Goal: Task Accomplishment & Management: Manage account settings

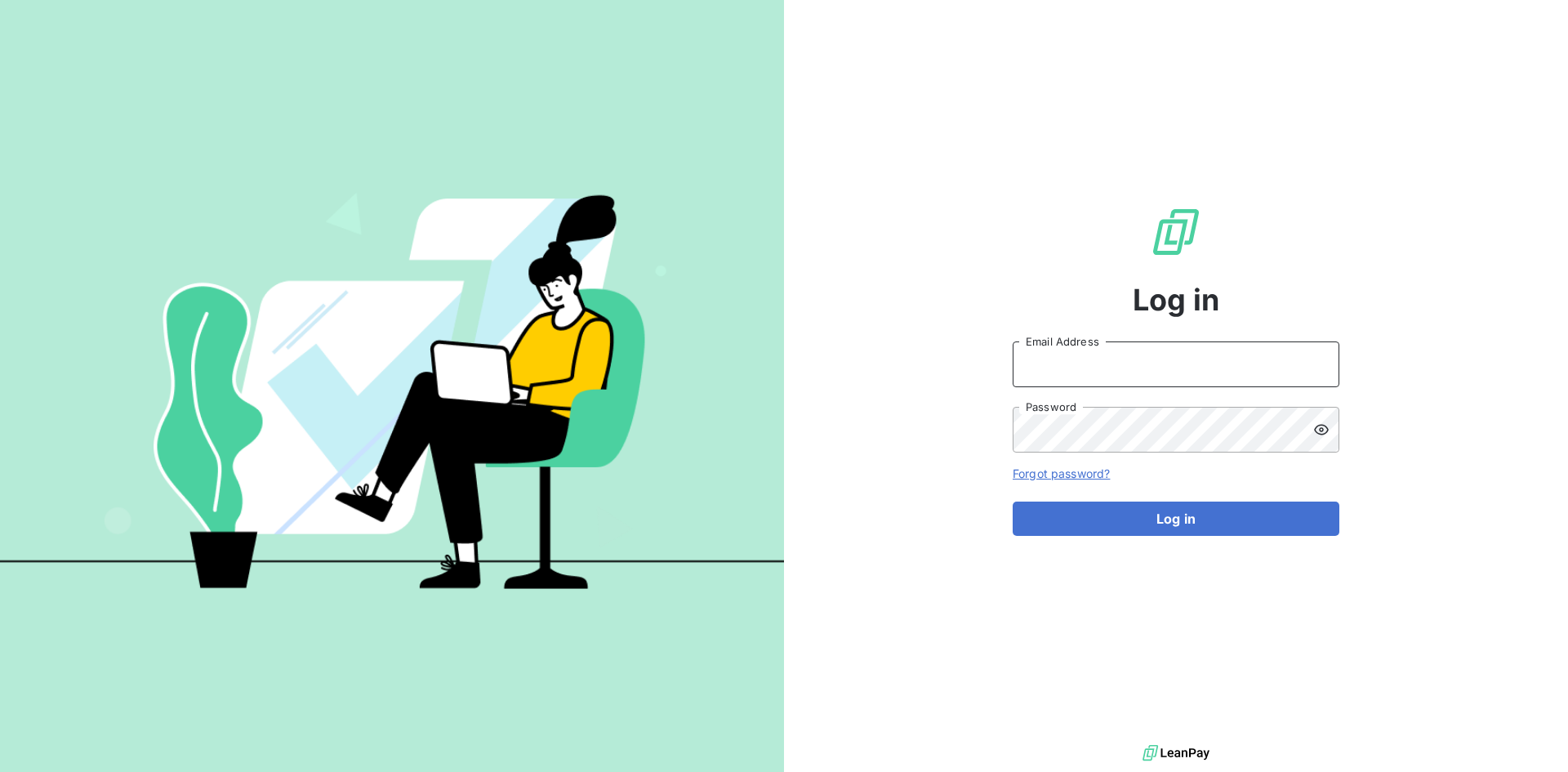
type input "[PERSON_NAME][EMAIL_ADDRESS][PERSON_NAME][DOMAIN_NAME]"
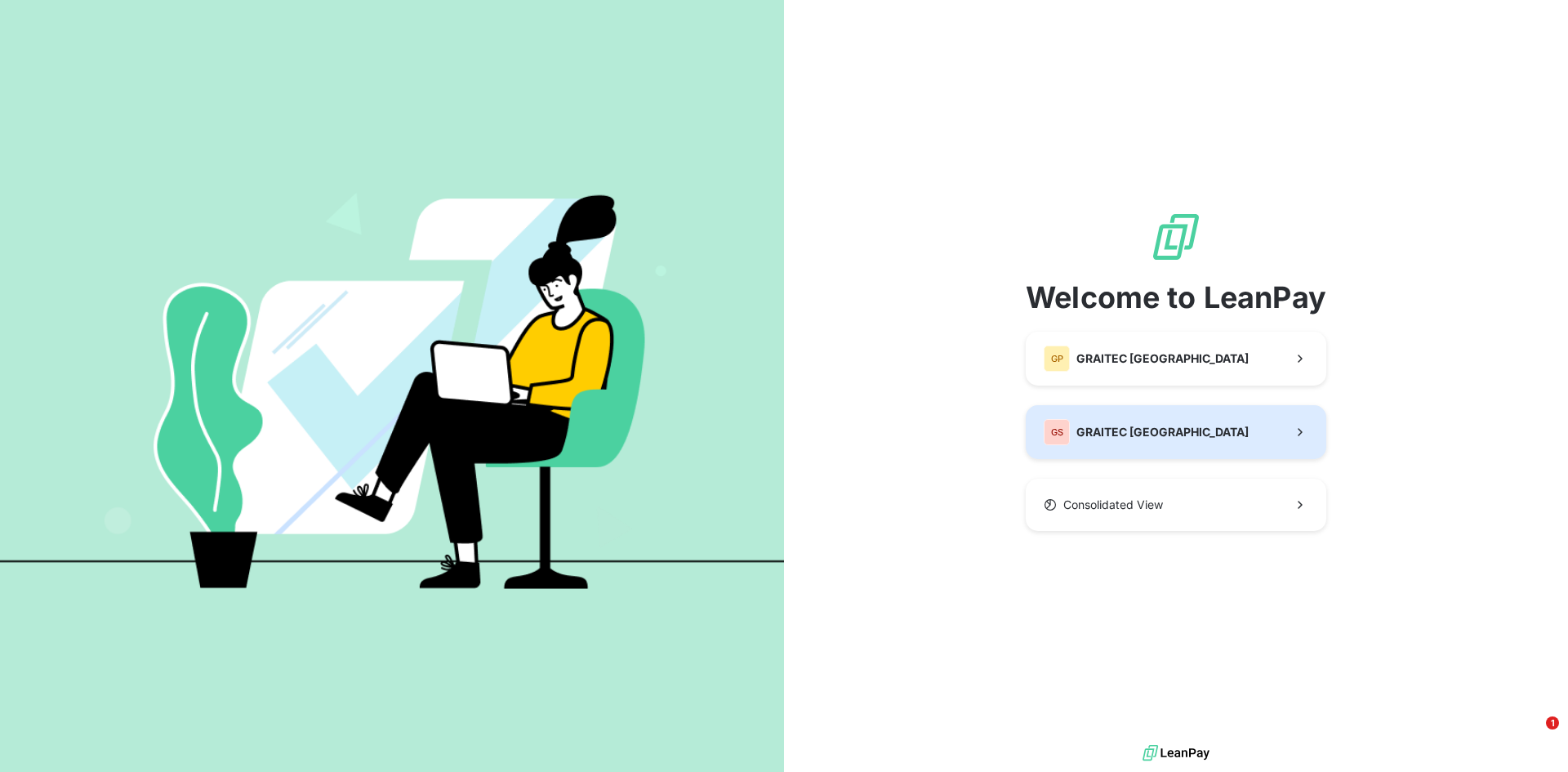
click at [1117, 422] on div "GS GRAITEC [GEOGRAPHIC_DATA]" at bounding box center [1147, 432] width 205 height 27
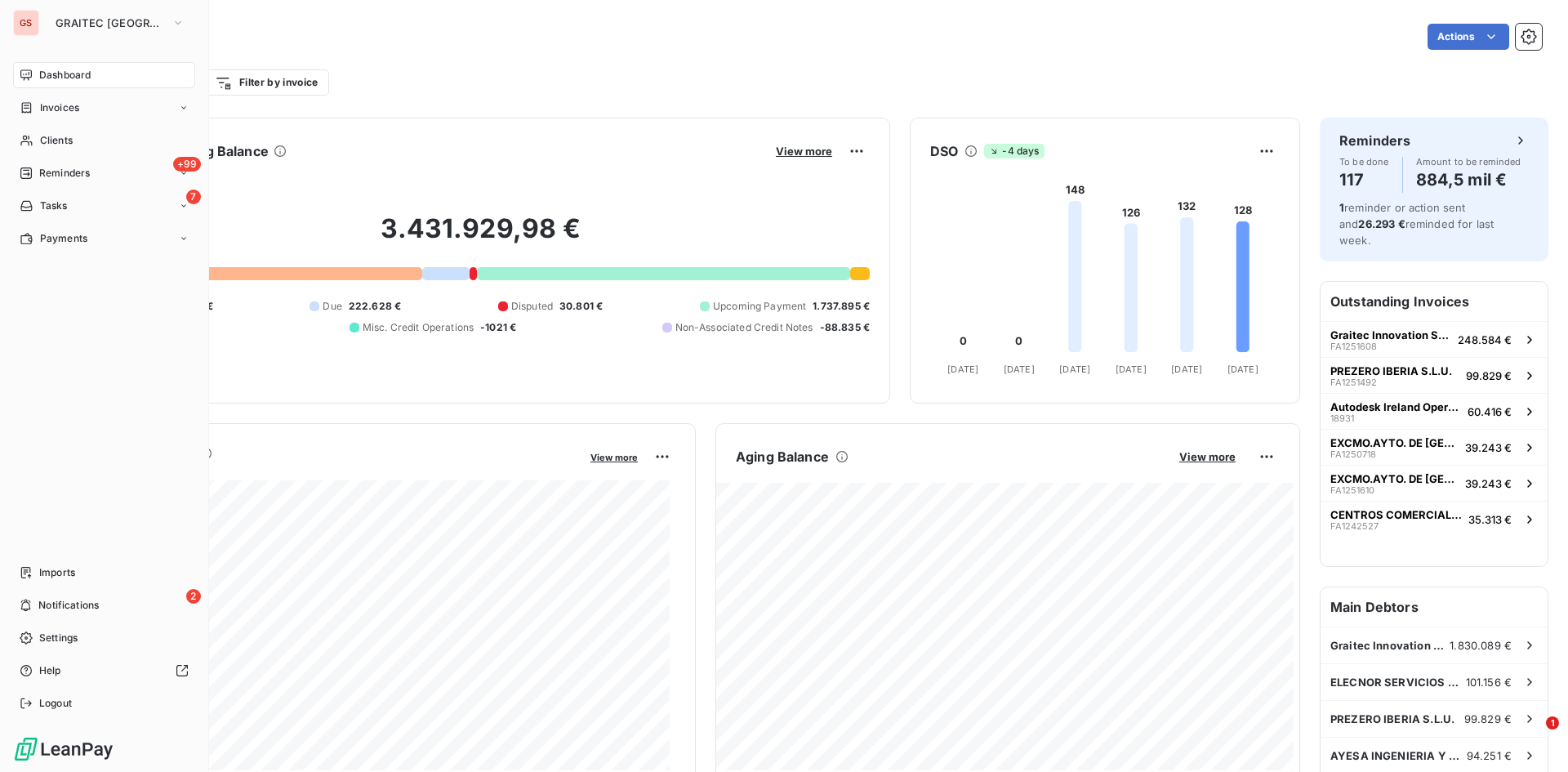
click at [90, 158] on nav "Dashboard Invoices Clients +99 Reminders 7 Tasks Payments" at bounding box center [104, 157] width 182 height 189
click at [88, 164] on div "+99 Reminders" at bounding box center [104, 174] width 182 height 27
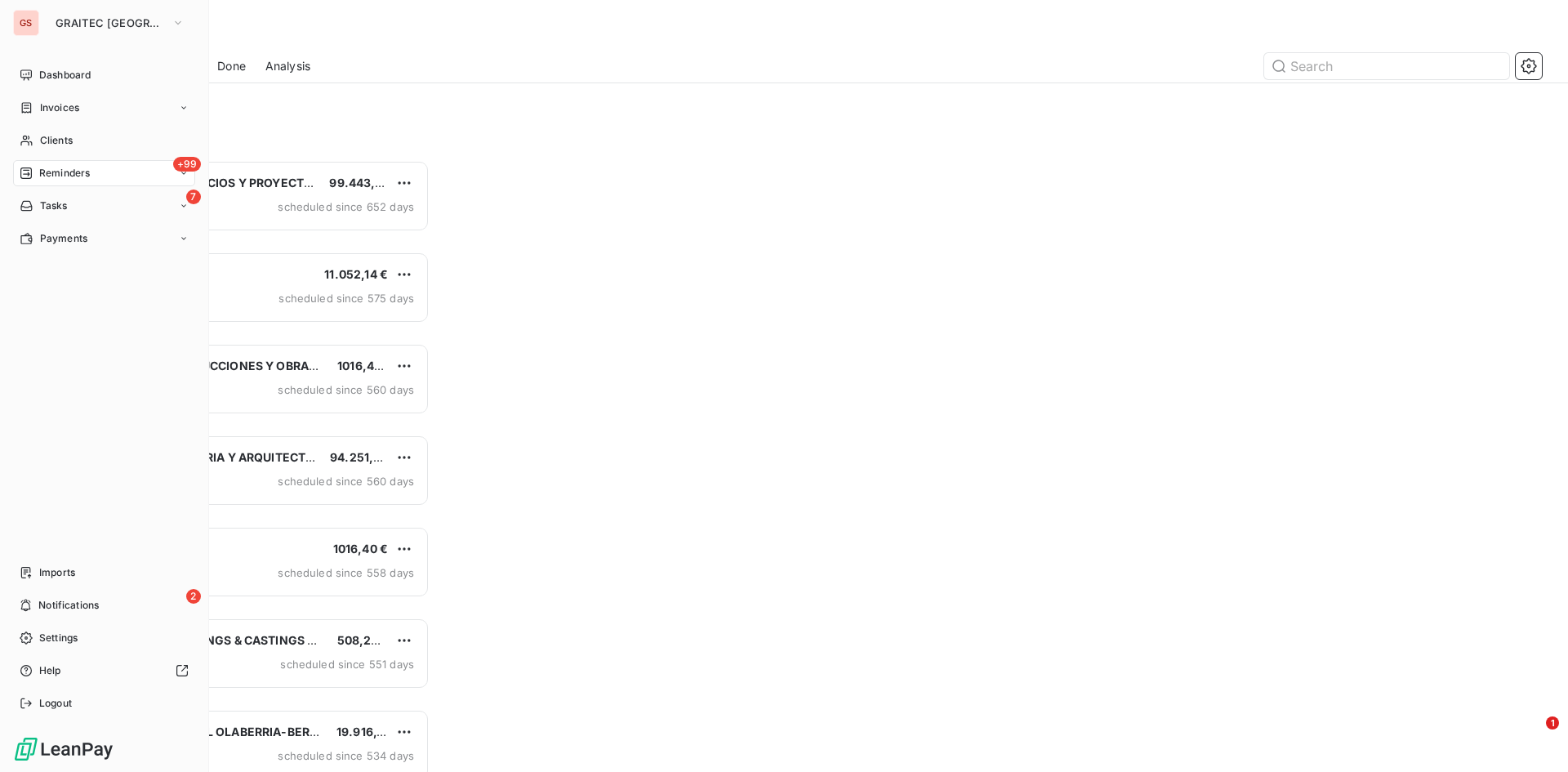
scroll to position [599, 339]
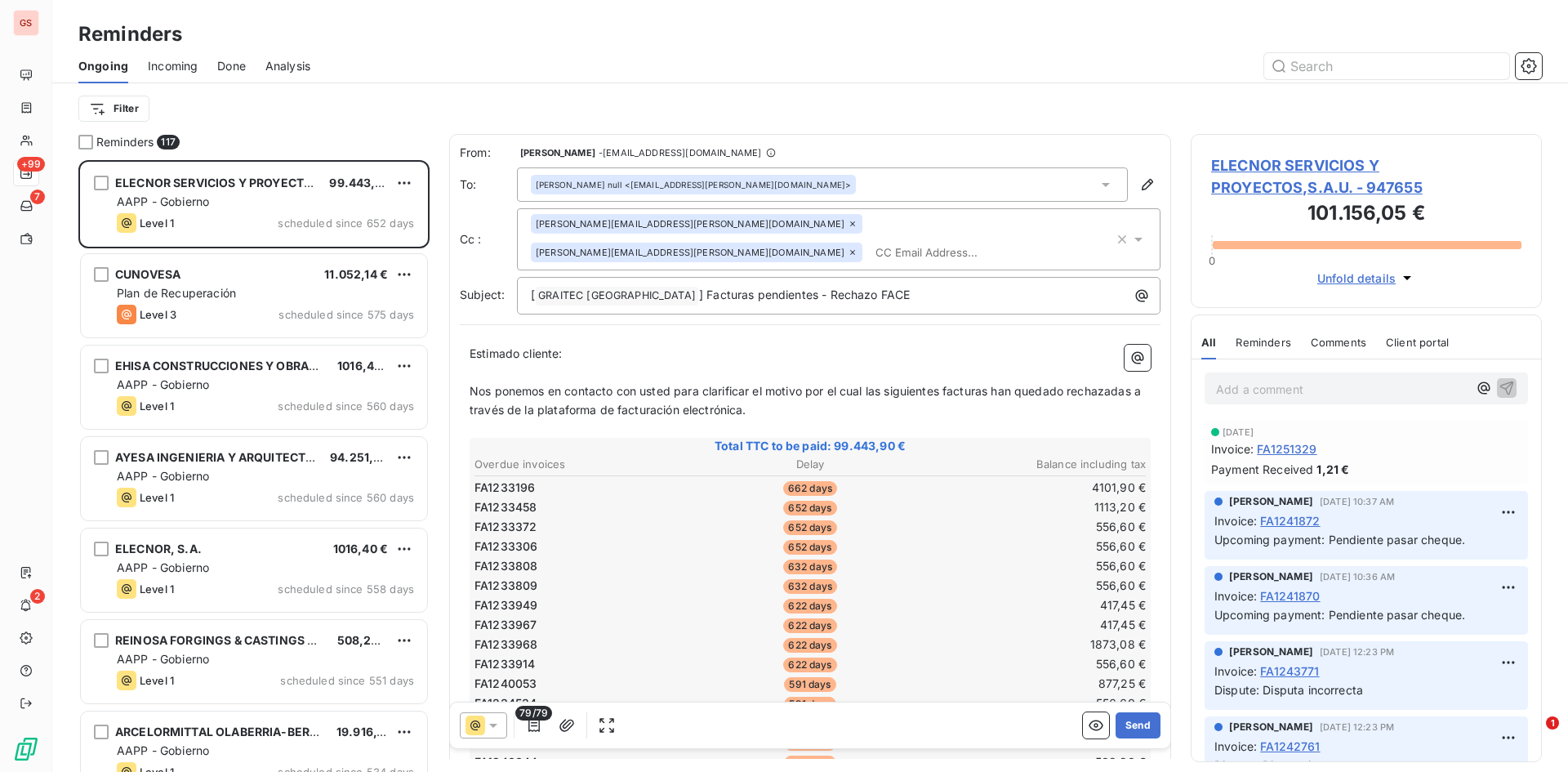
click at [282, 65] on span "Analysis" at bounding box center [288, 66] width 45 height 16
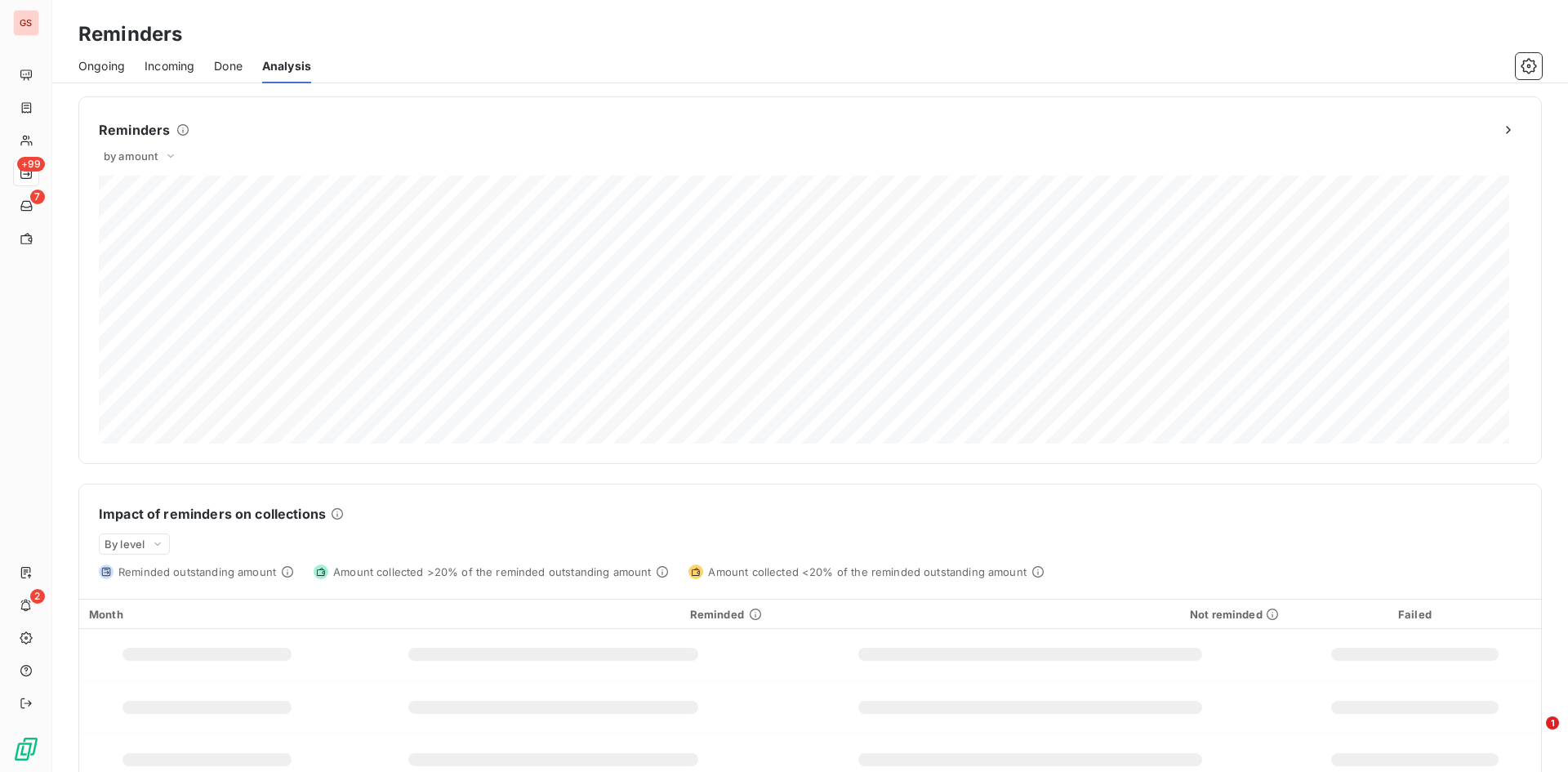
click at [234, 63] on span "Done" at bounding box center [228, 66] width 28 height 16
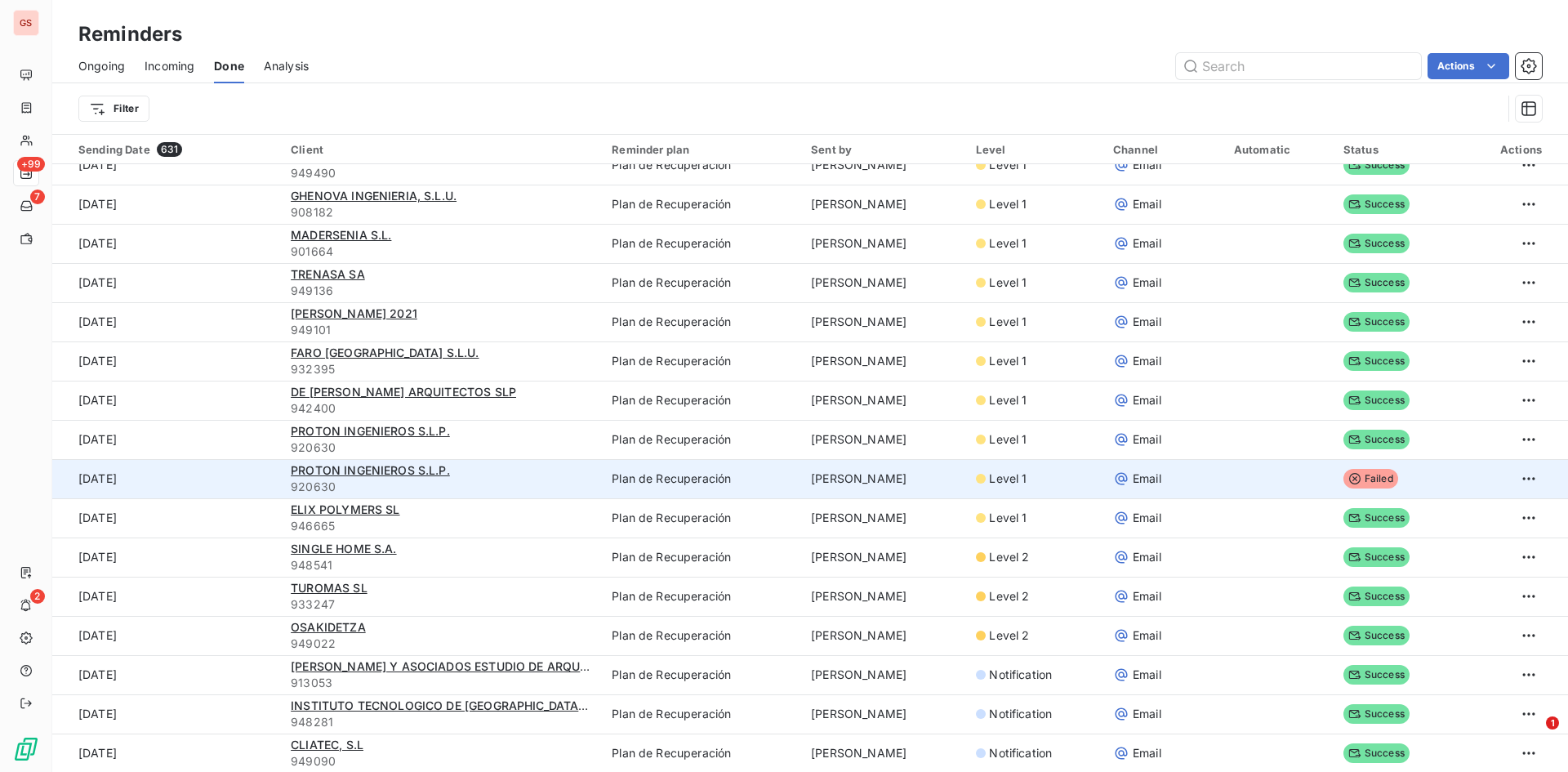
scroll to position [245, 0]
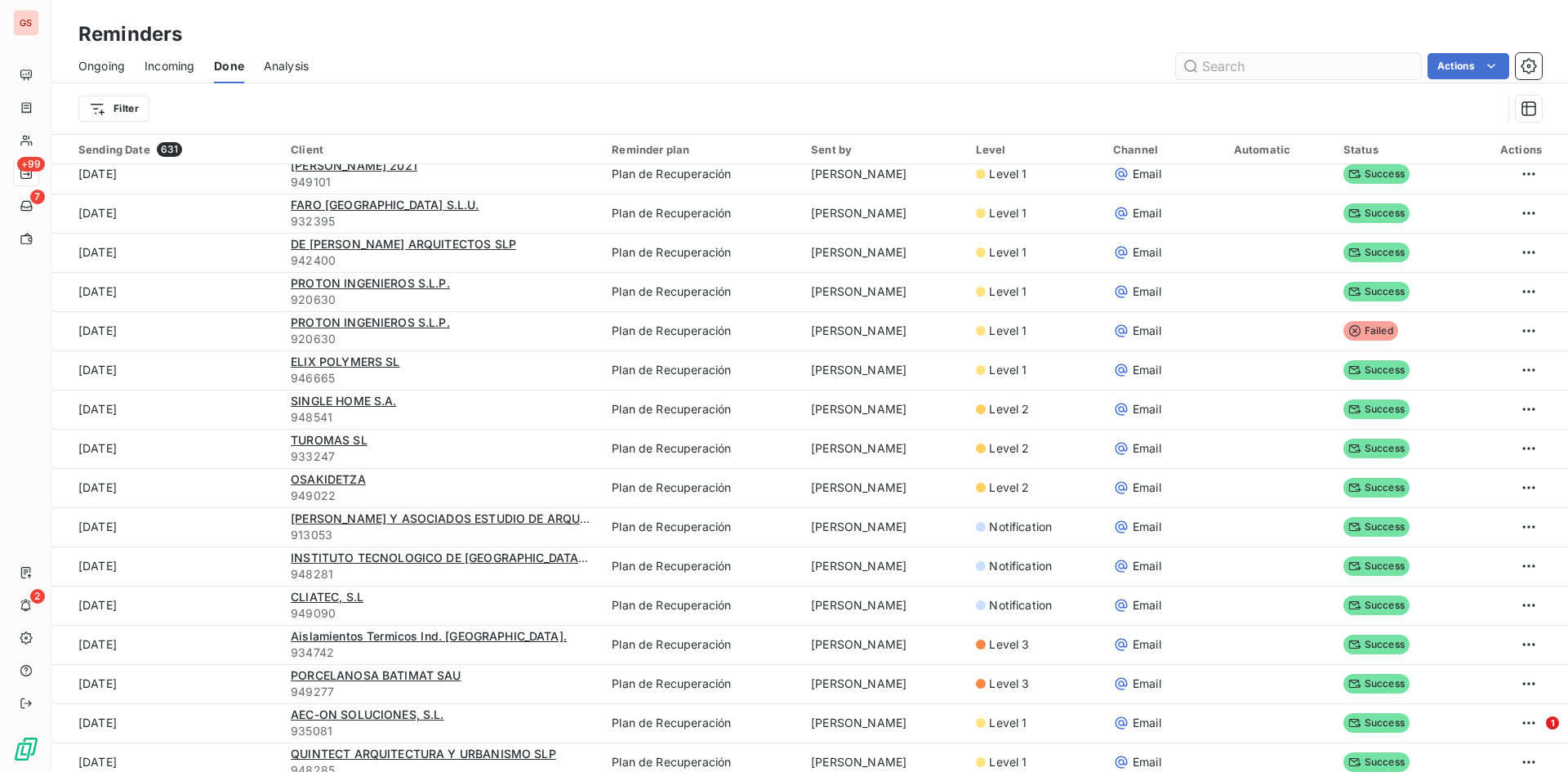
click at [1284, 66] on input "text" at bounding box center [1298, 66] width 245 height 27
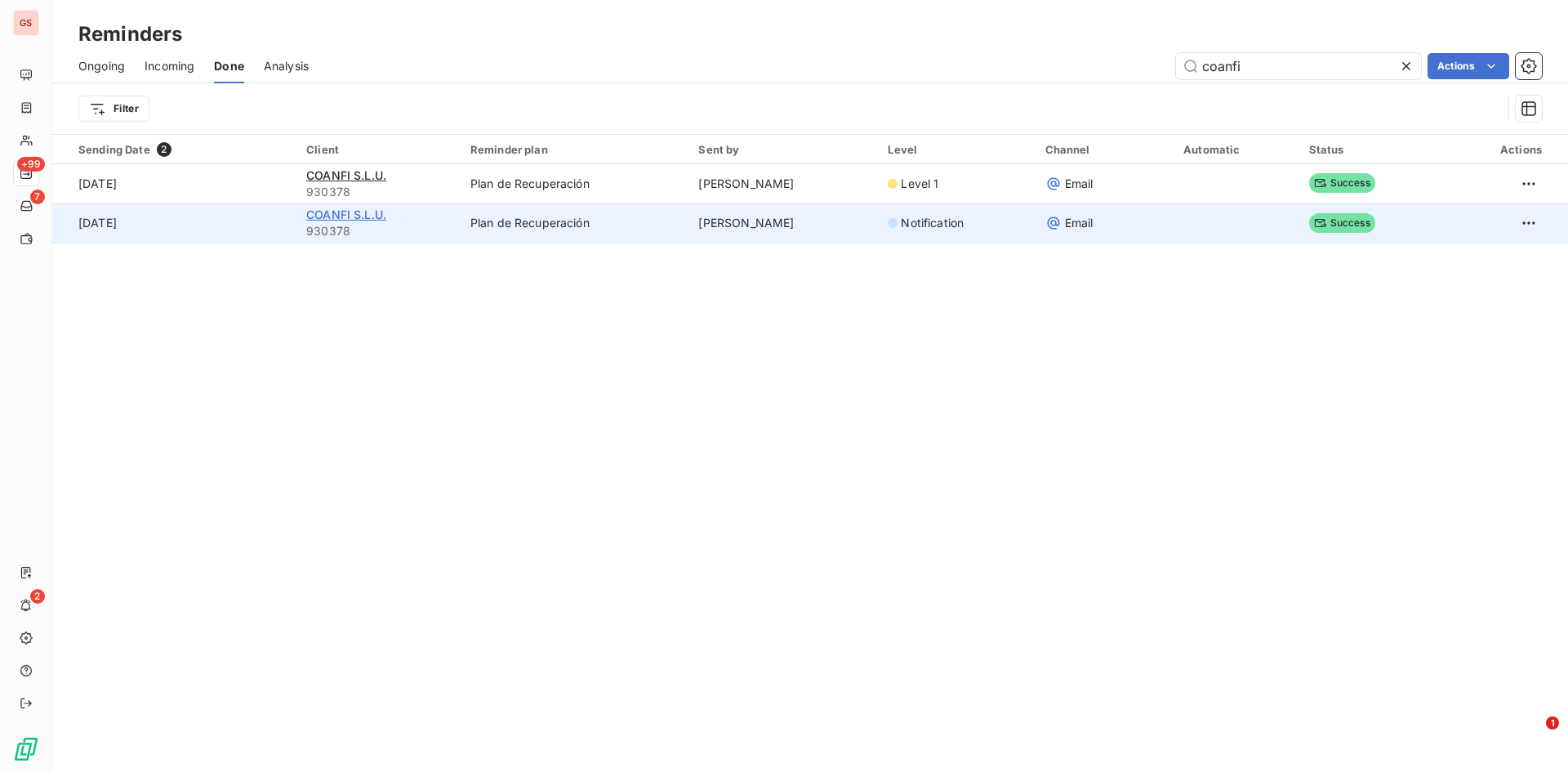
type input "coanfi"
click at [358, 218] on span "COANFI S.L.U." at bounding box center [346, 214] width 80 height 14
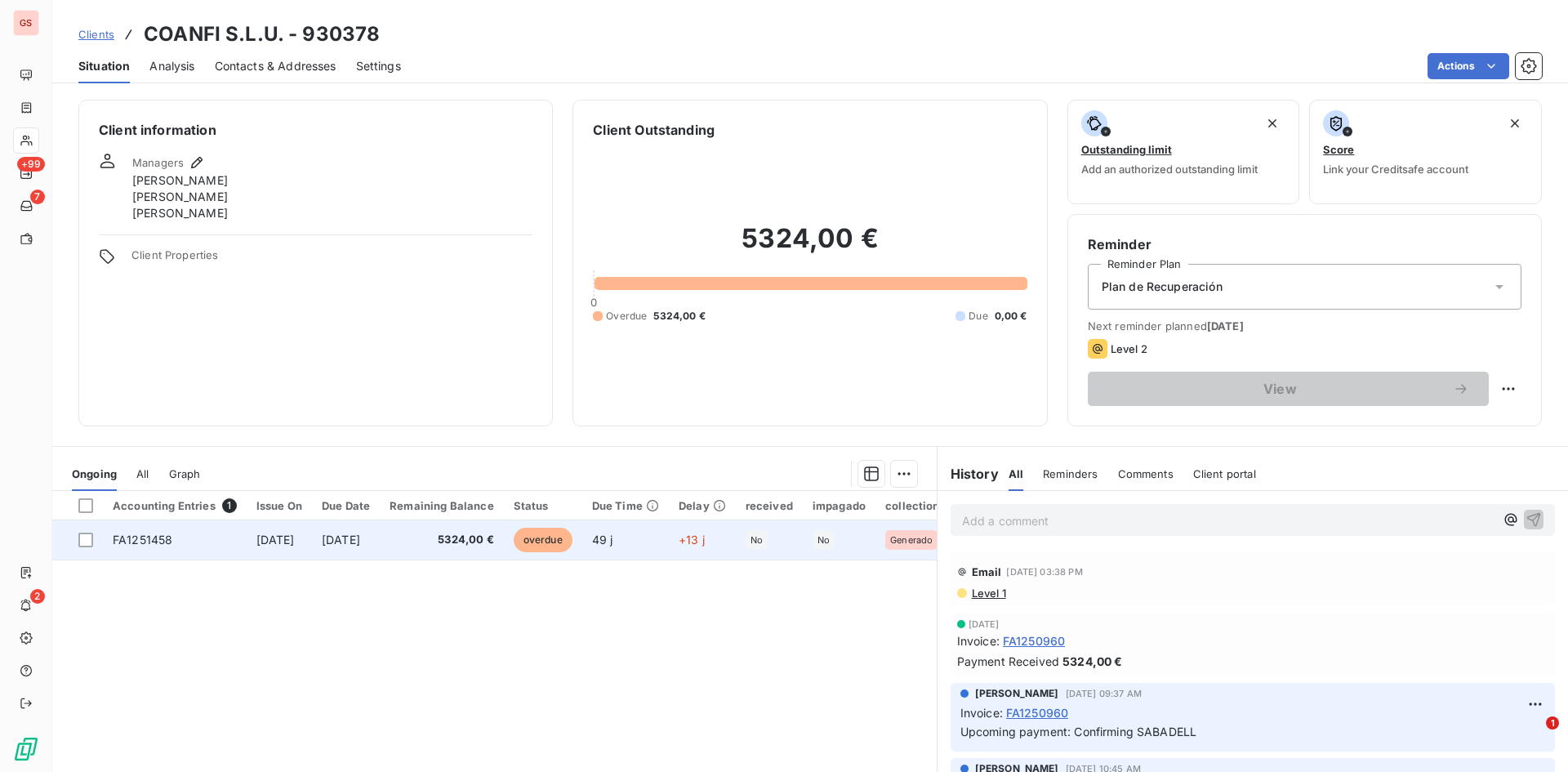
click at [380, 546] on td "[DATE]" at bounding box center [346, 540] width 68 height 39
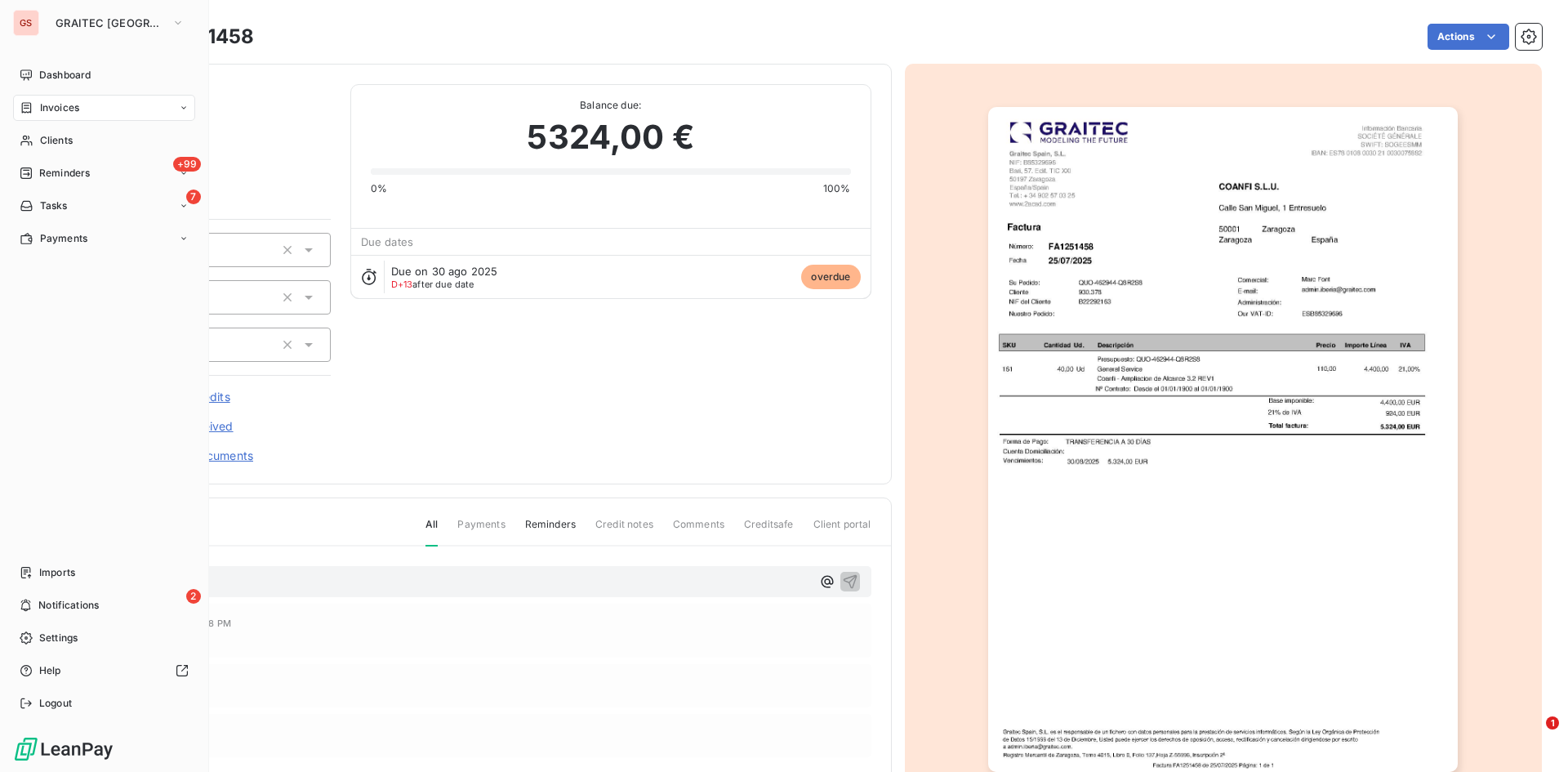
click at [37, 114] on div "Invoices" at bounding box center [49, 108] width 59 height 15
click at [44, 148] on div "Invoices" at bounding box center [114, 141] width 163 height 27
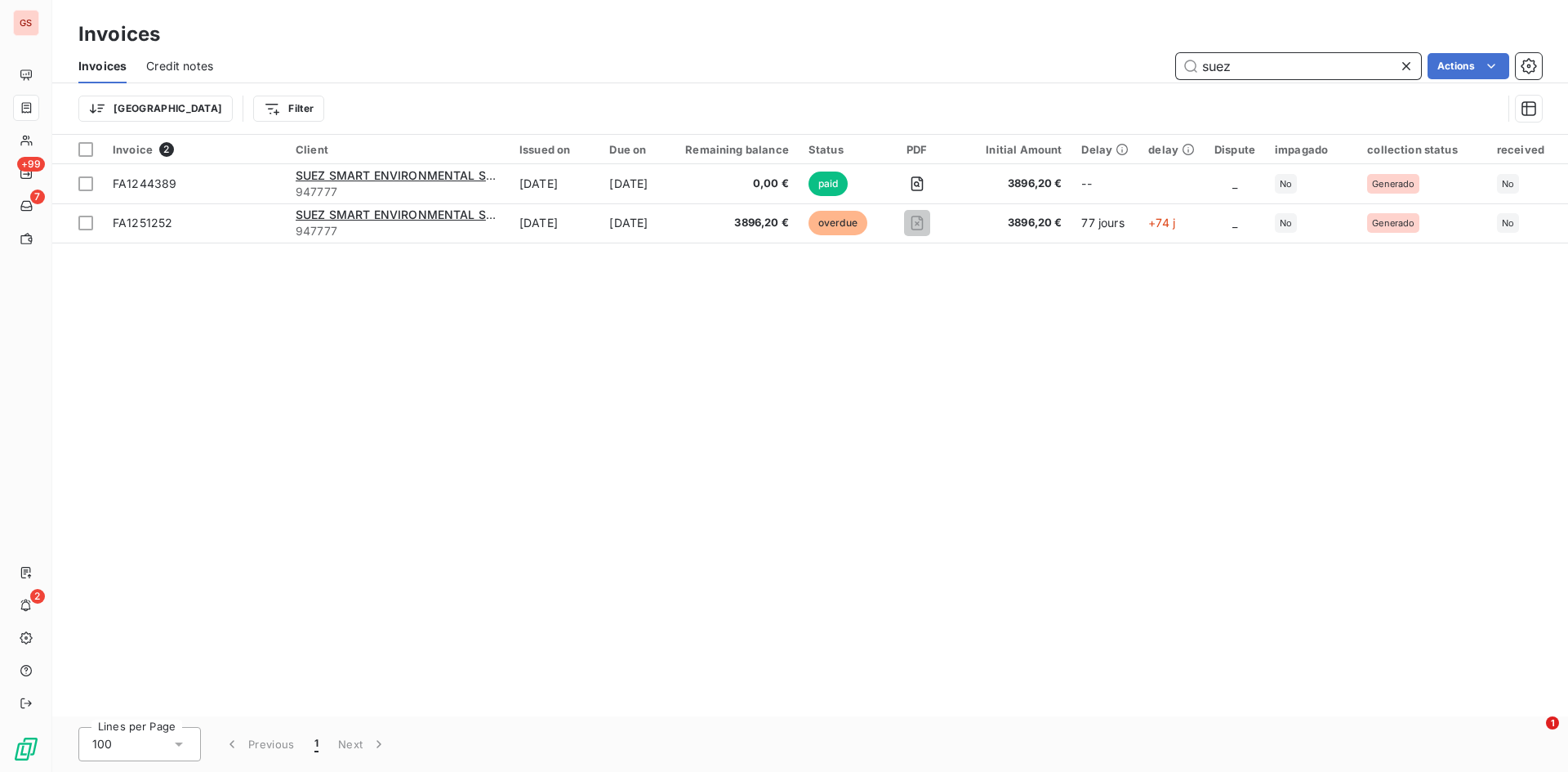
drag, startPoint x: 1264, startPoint y: 64, endPoint x: 1158, endPoint y: 51, distance: 106.8
click at [1162, 51] on div "Invoices Credit notes suez Actions" at bounding box center [810, 66] width 1516 height 35
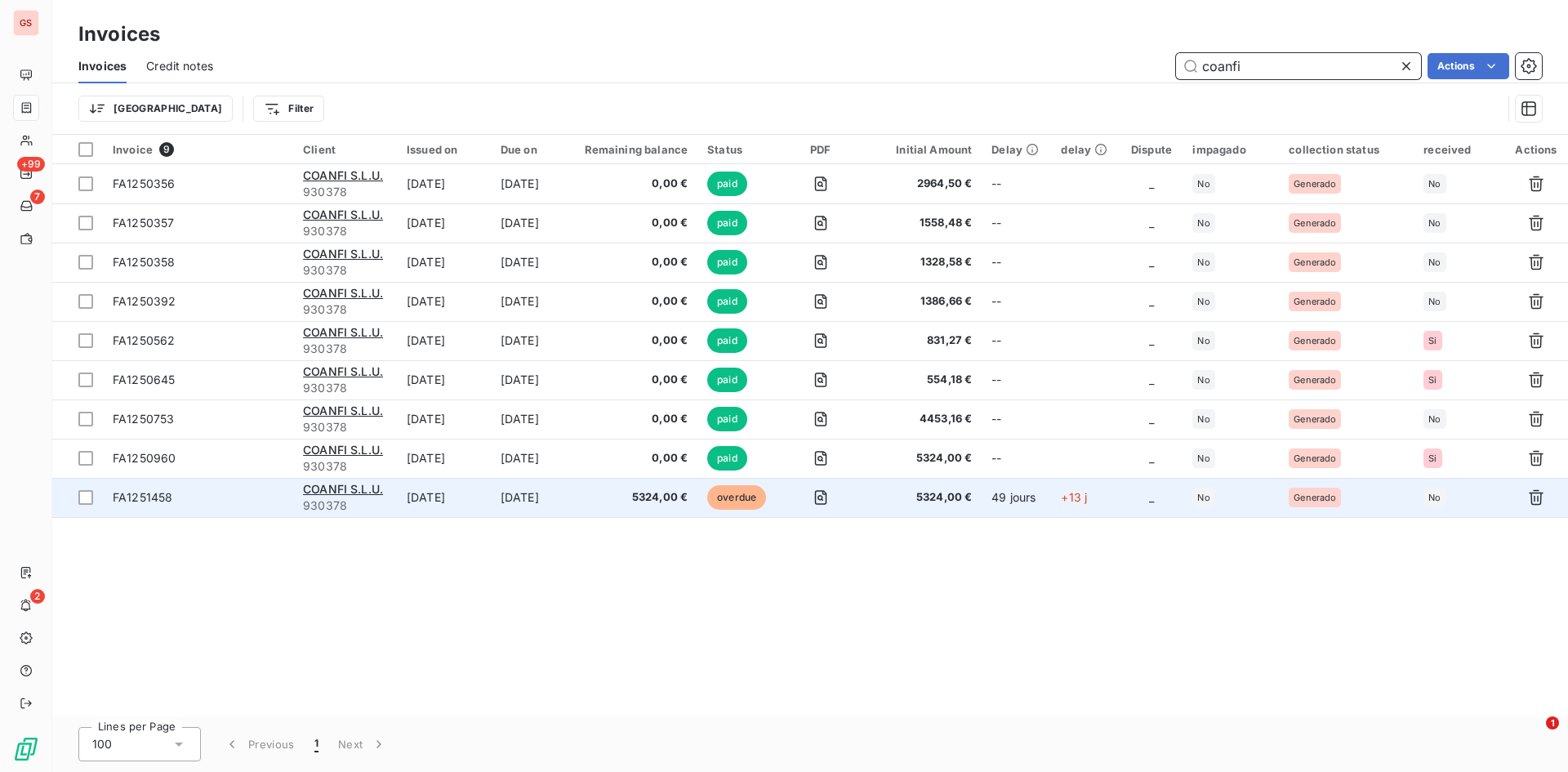
type input "coanfi"
click at [611, 499] on span "5324,00 €" at bounding box center [633, 498] width 109 height 16
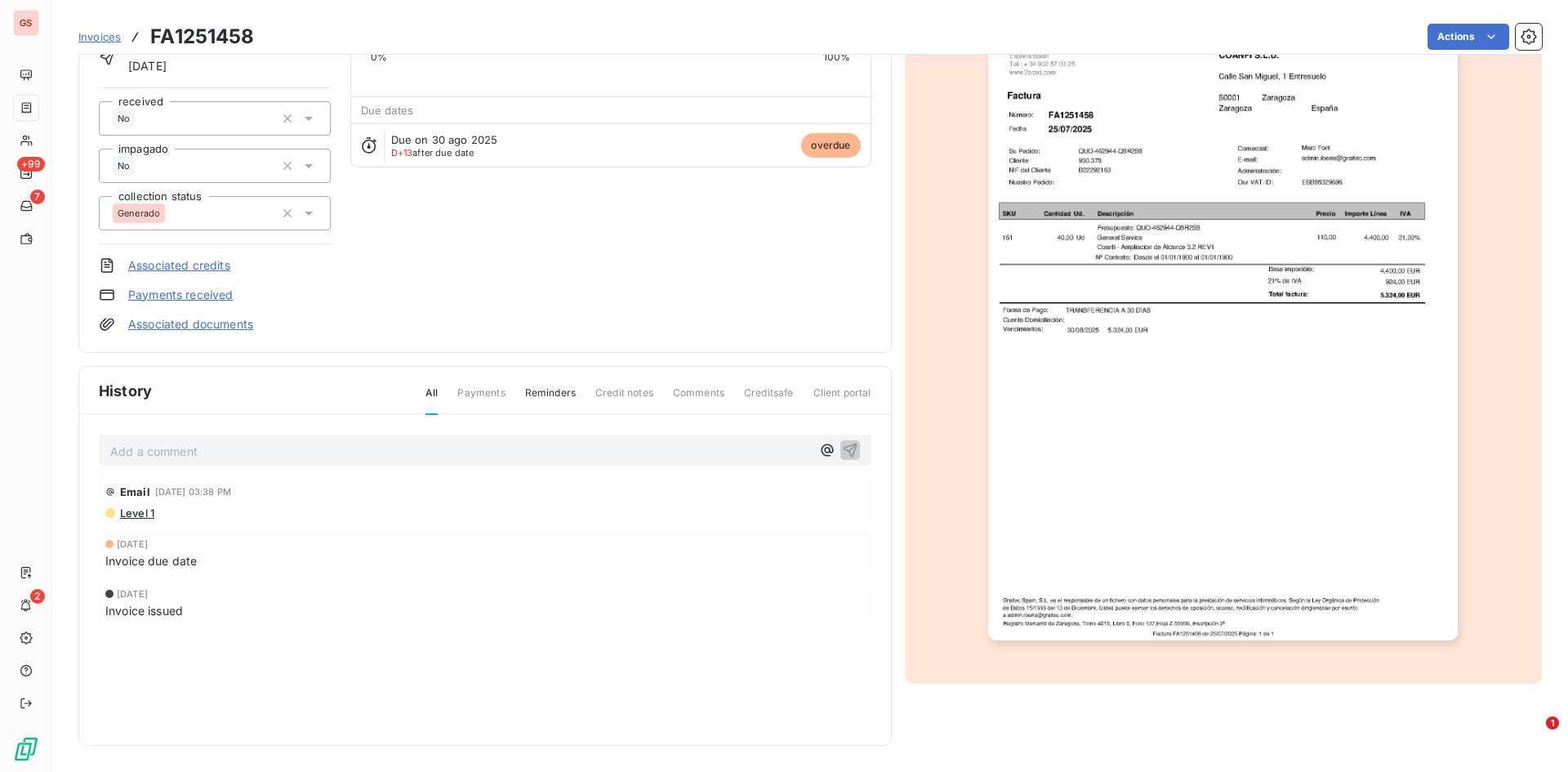
scroll to position [50, 0]
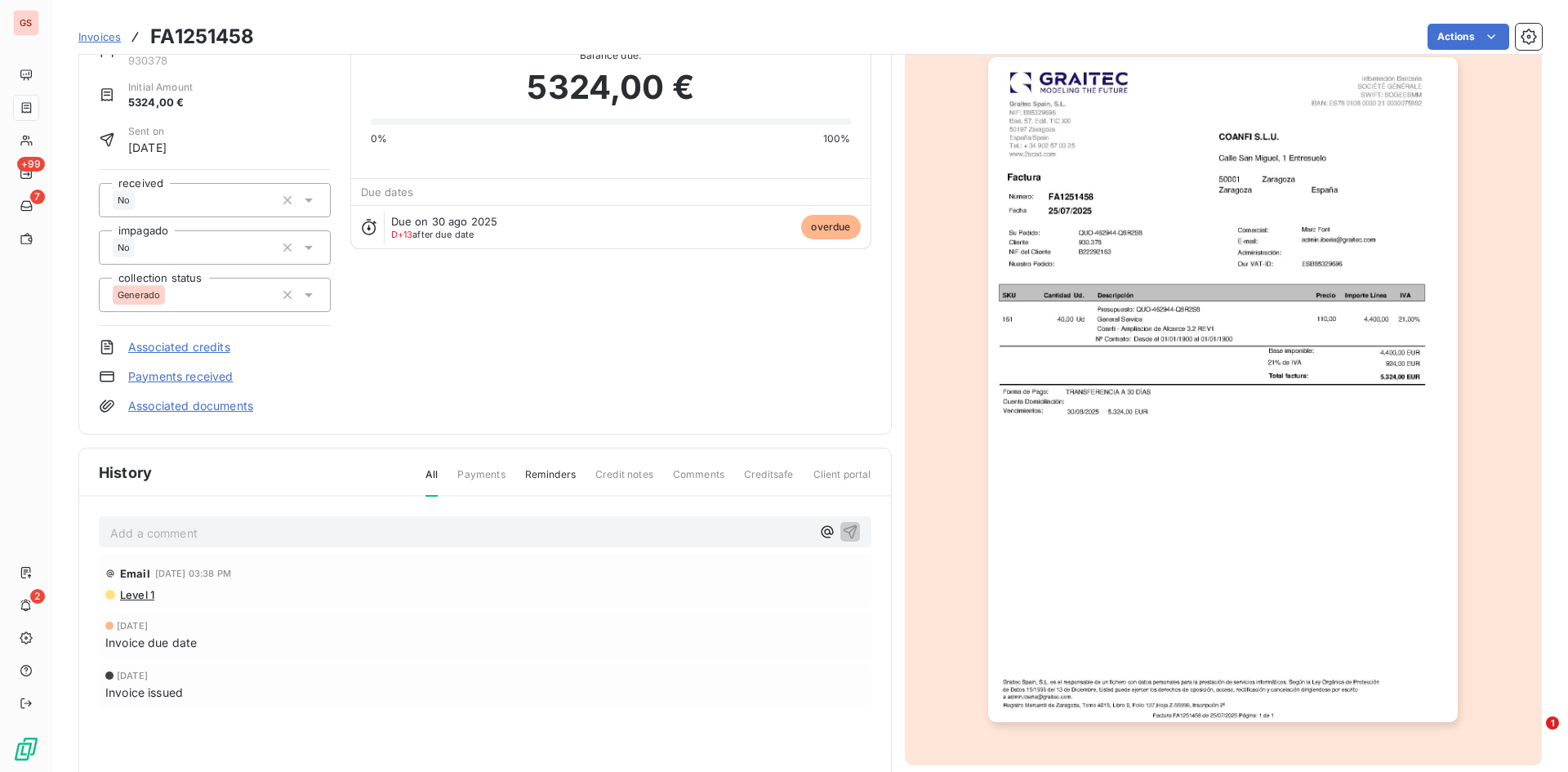
click at [1318, 328] on img "button" at bounding box center [1223, 390] width 470 height 665
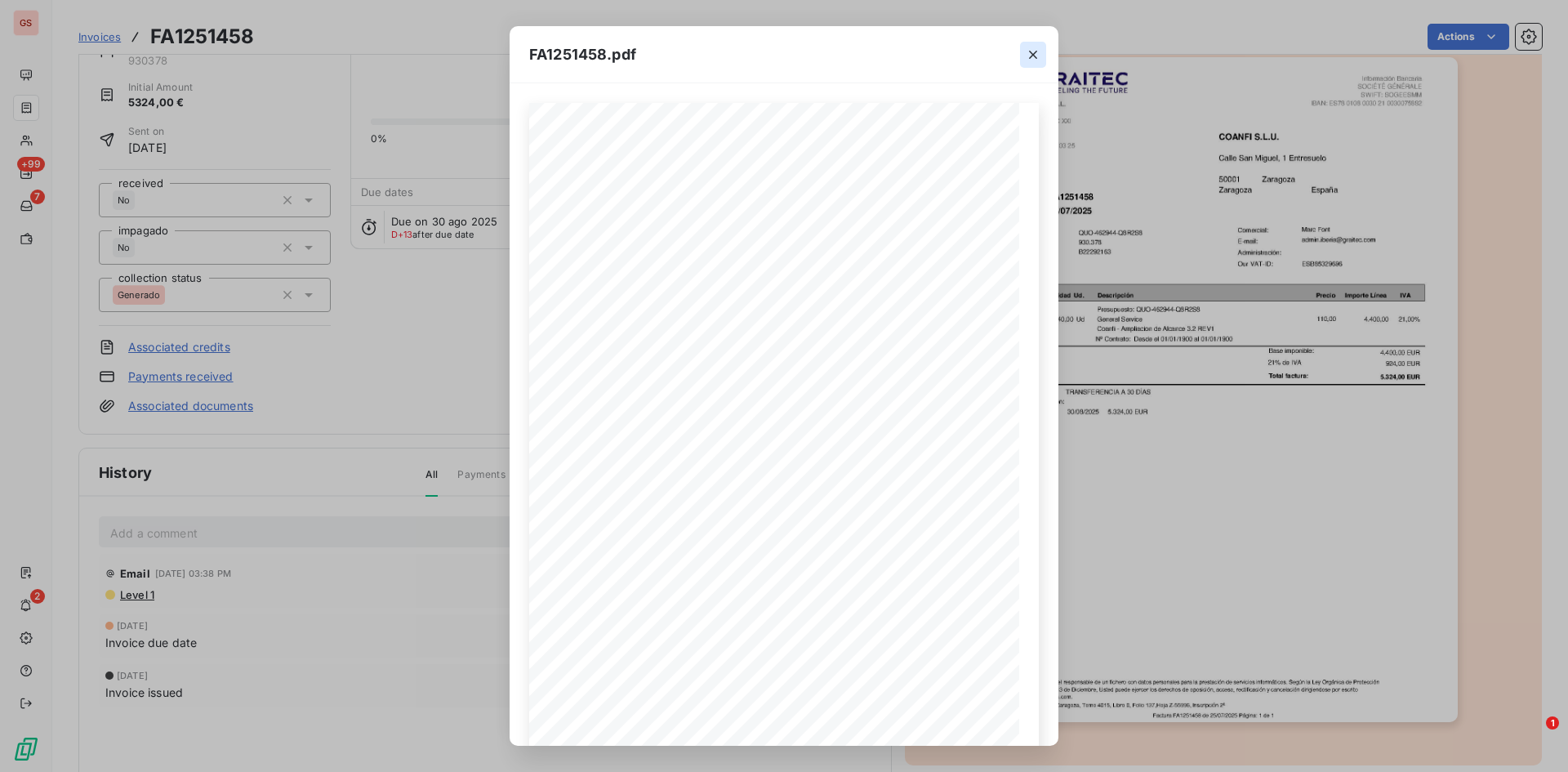
click at [1041, 49] on icon "button" at bounding box center [1033, 55] width 16 height 16
